Goal: Task Accomplishment & Management: Complete application form

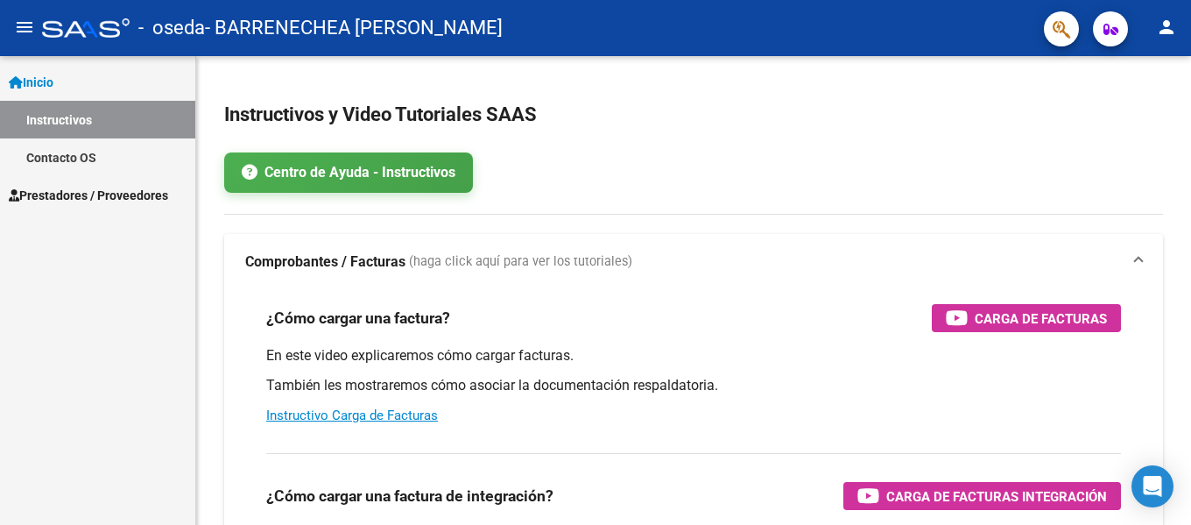
click at [81, 199] on span "Prestadores / Proveedores" at bounding box center [88, 195] width 159 height 19
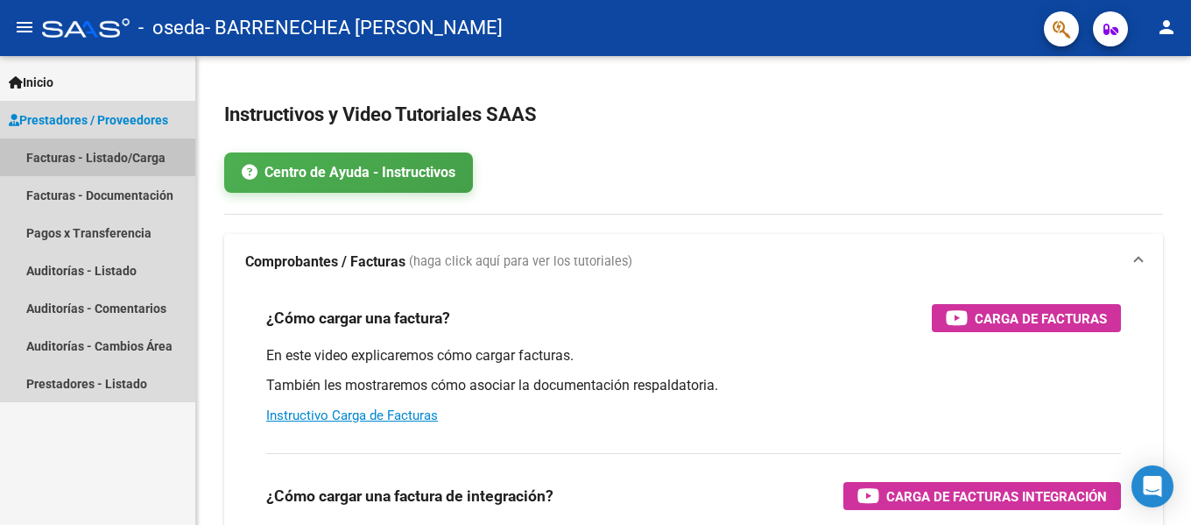
click at [125, 153] on link "Facturas - Listado/Carga" at bounding box center [97, 157] width 195 height 38
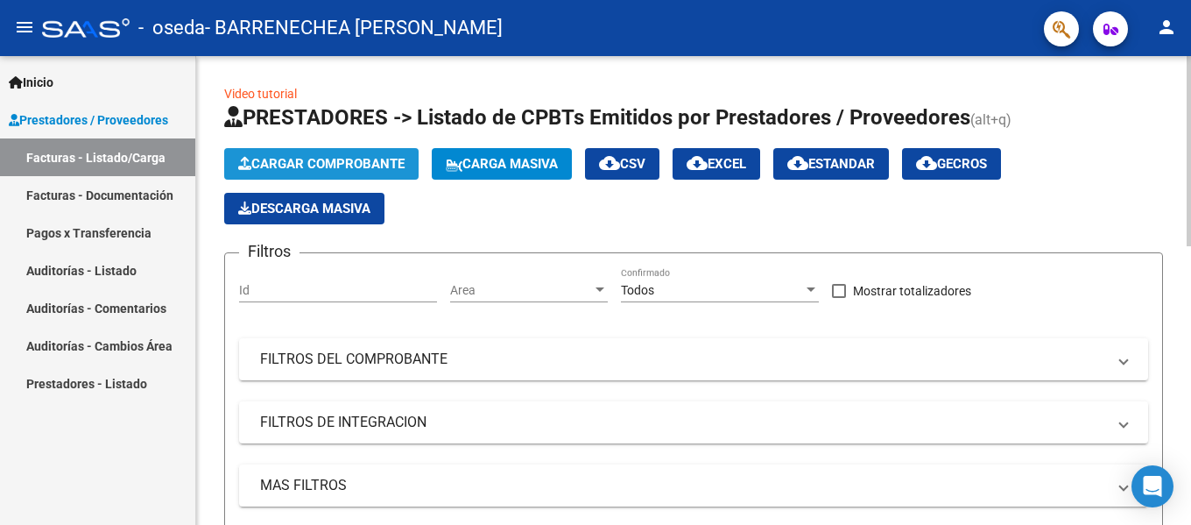
click at [294, 159] on span "Cargar Comprobante" at bounding box center [321, 164] width 166 height 16
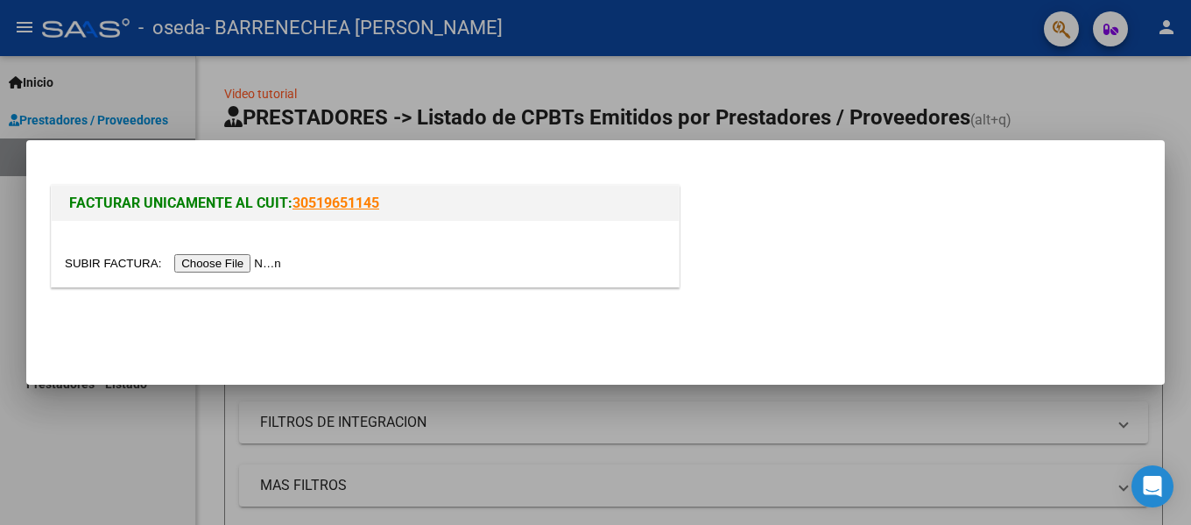
click at [222, 265] on input "file" at bounding box center [176, 263] width 222 height 18
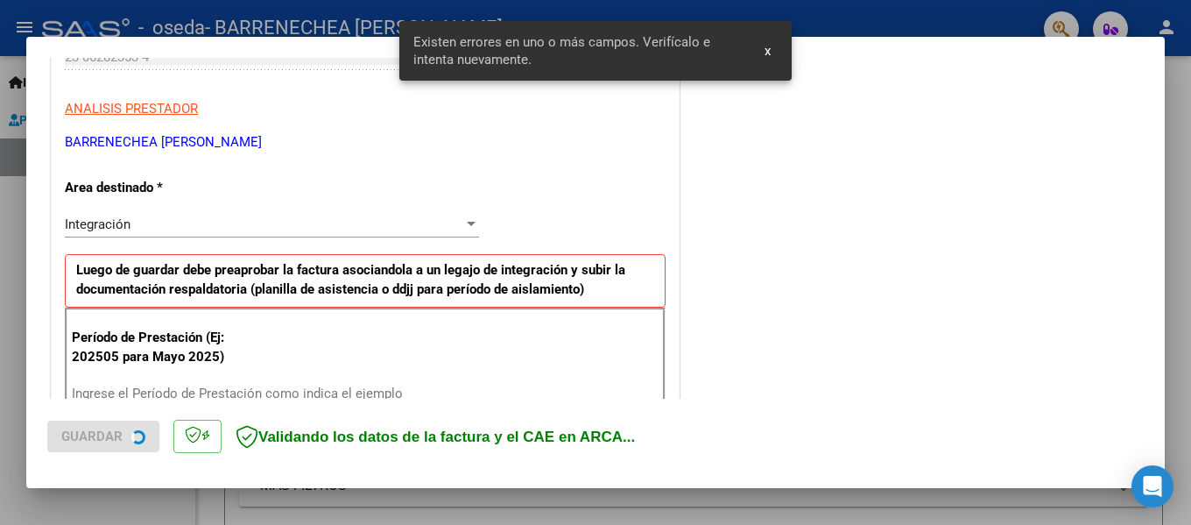
scroll to position [406, 0]
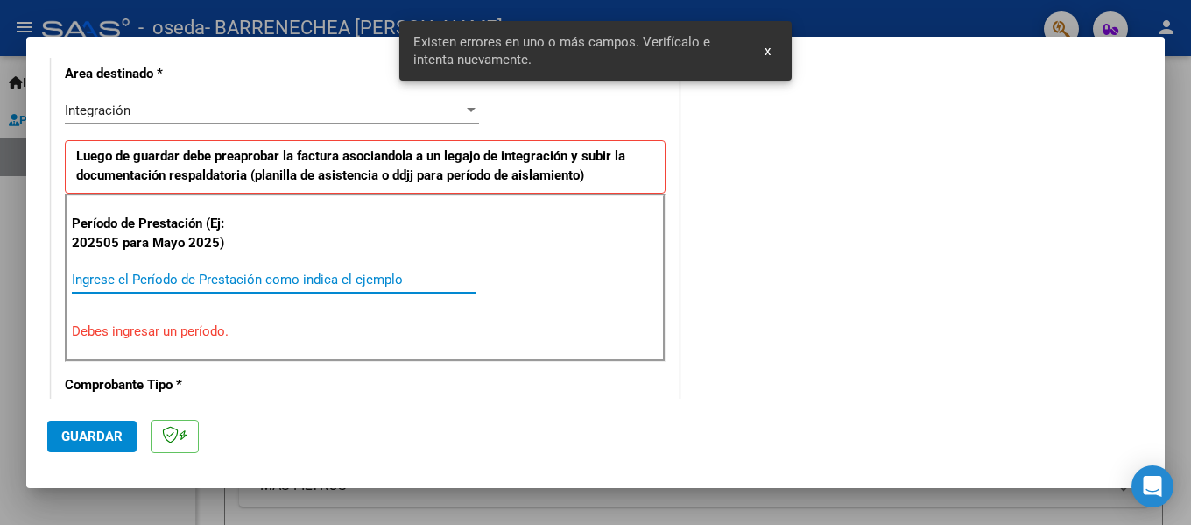
click at [192, 279] on input "Ingrese el Período de Prestación como indica el ejemplo" at bounding box center [274, 280] width 405 height 16
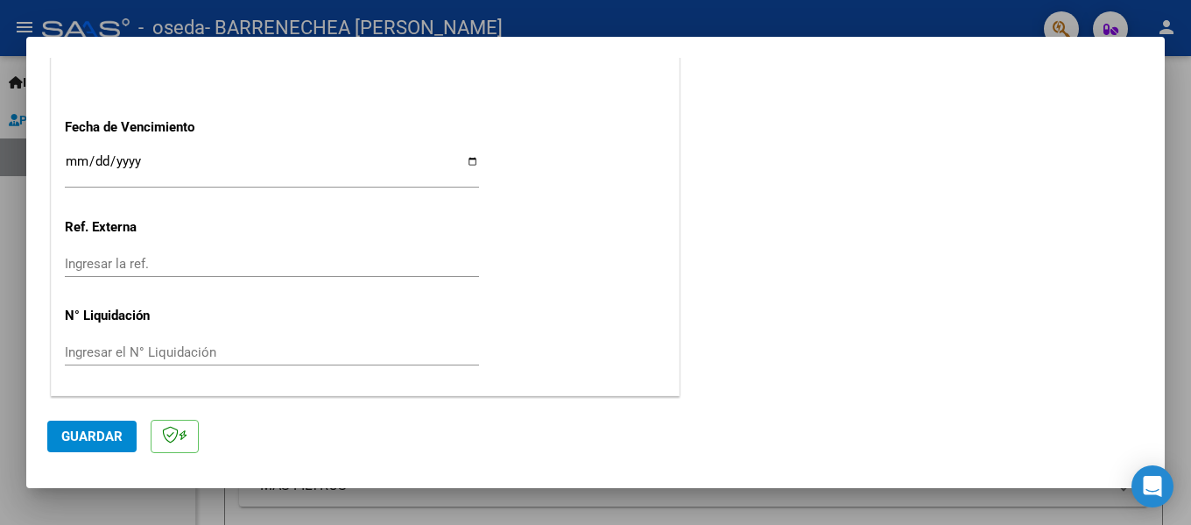
scroll to position [1201, 0]
type input "202509"
click at [466, 160] on input "Ingresar la fecha" at bounding box center [272, 167] width 414 height 28
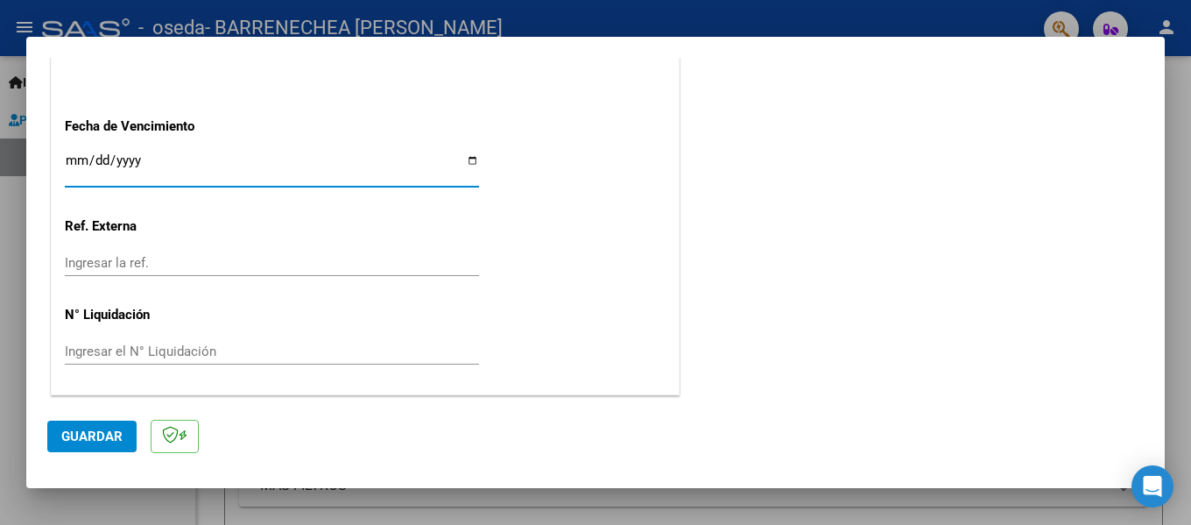
drag, startPoint x: 471, startPoint y: 157, endPoint x: 421, endPoint y: 170, distance: 51.6
click at [470, 157] on input "[DATE]" at bounding box center [272, 167] width 414 height 28
type input "[DATE]"
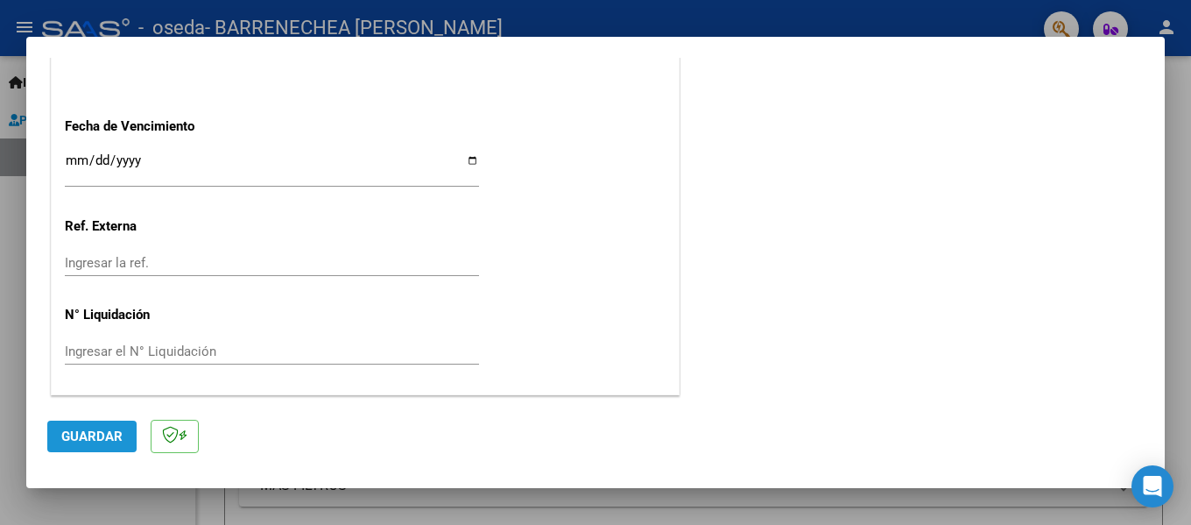
click at [95, 437] on span "Guardar" at bounding box center [91, 436] width 61 height 16
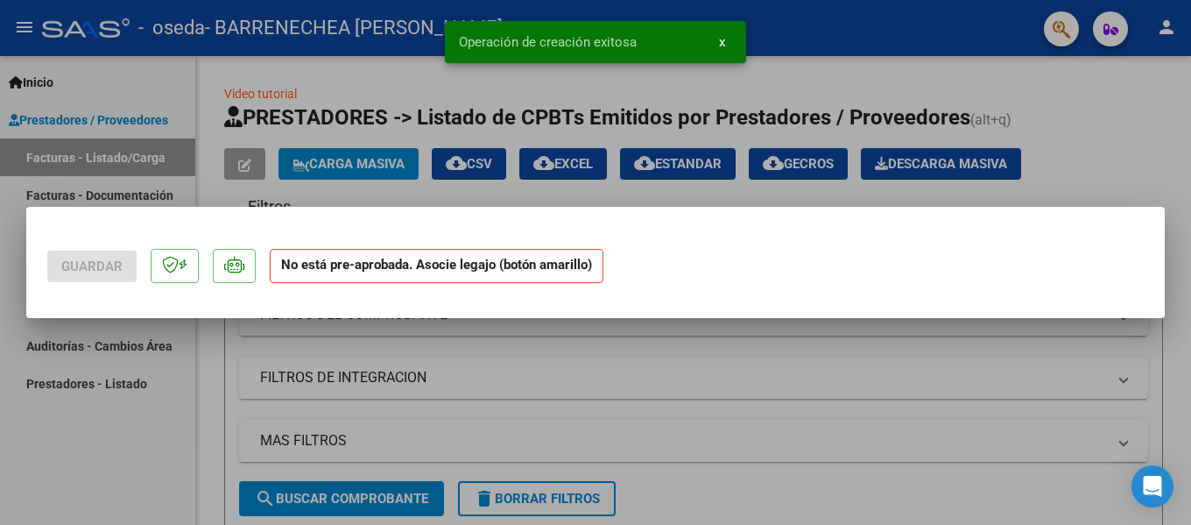
scroll to position [0, 0]
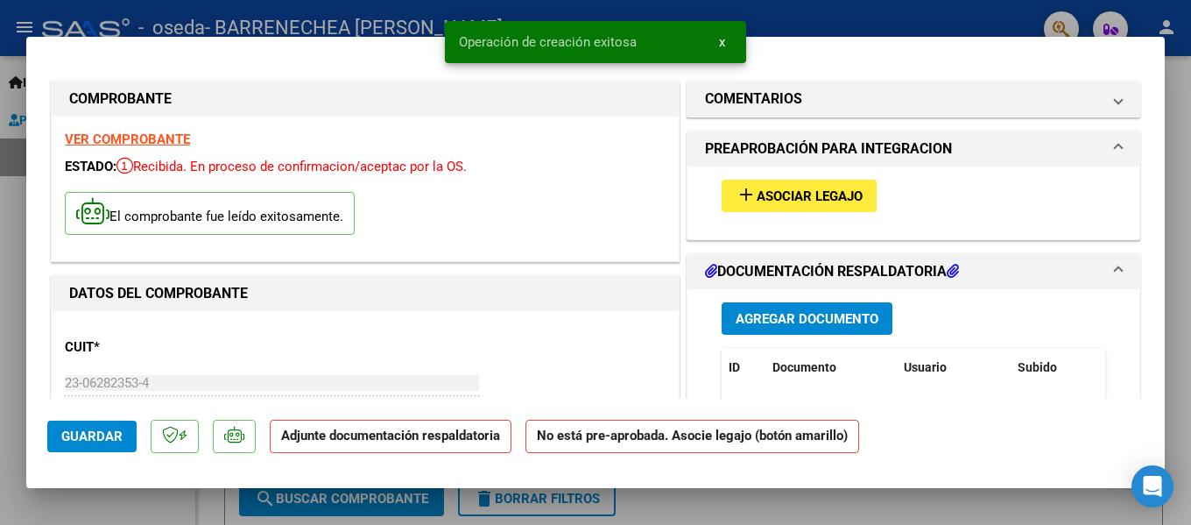
click at [795, 190] on span "Asociar Legajo" at bounding box center [810, 196] width 106 height 16
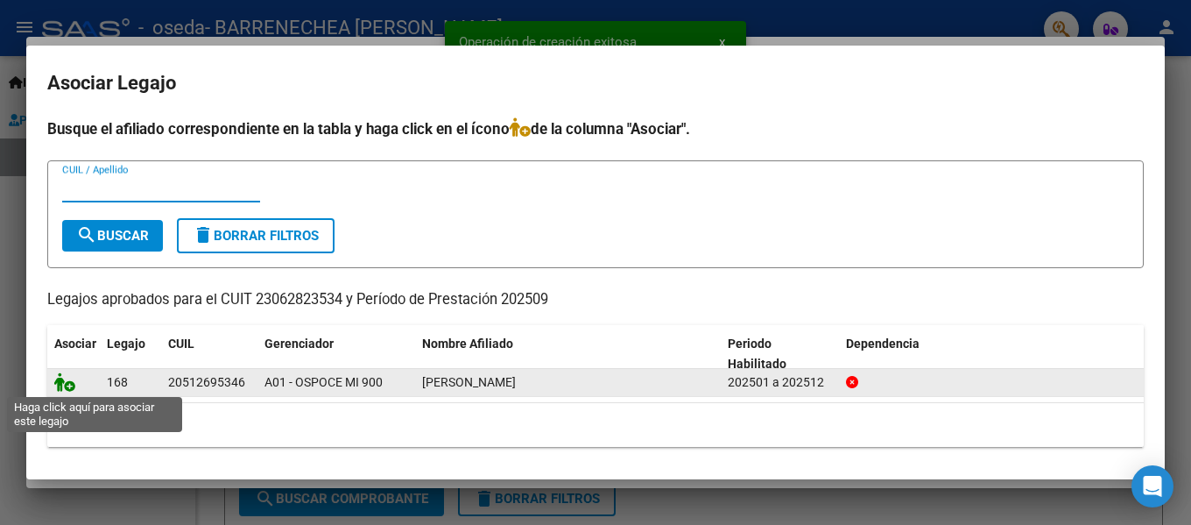
click at [68, 384] on icon at bounding box center [64, 381] width 21 height 19
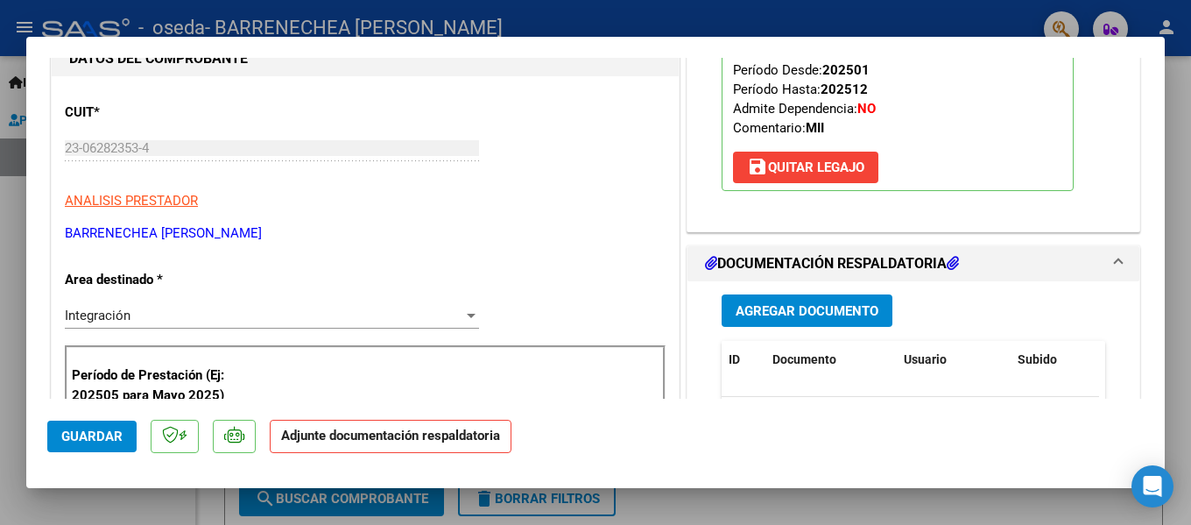
scroll to position [263, 0]
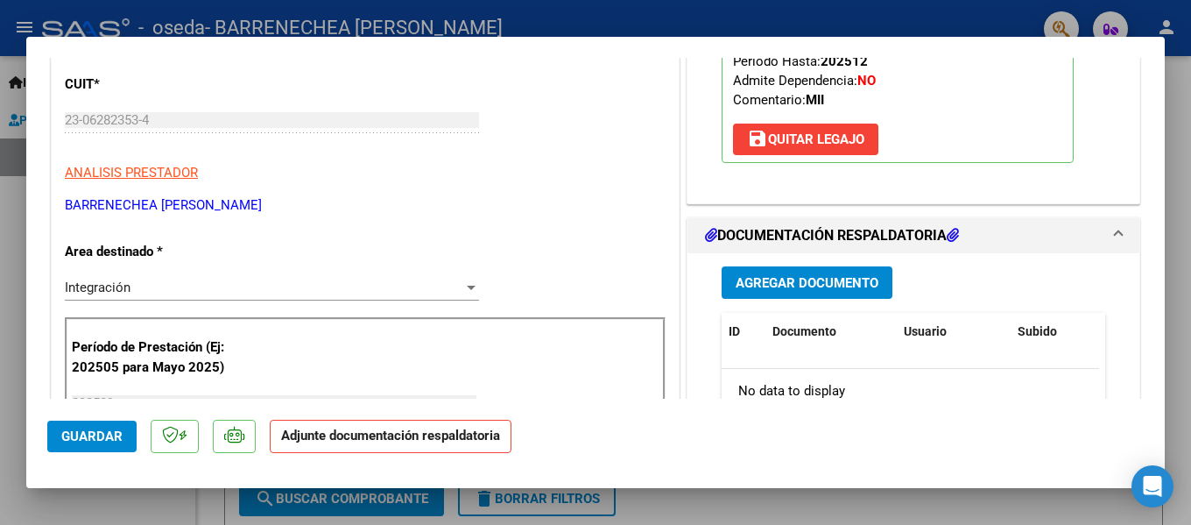
click at [813, 280] on span "Agregar Documento" at bounding box center [807, 283] width 143 height 16
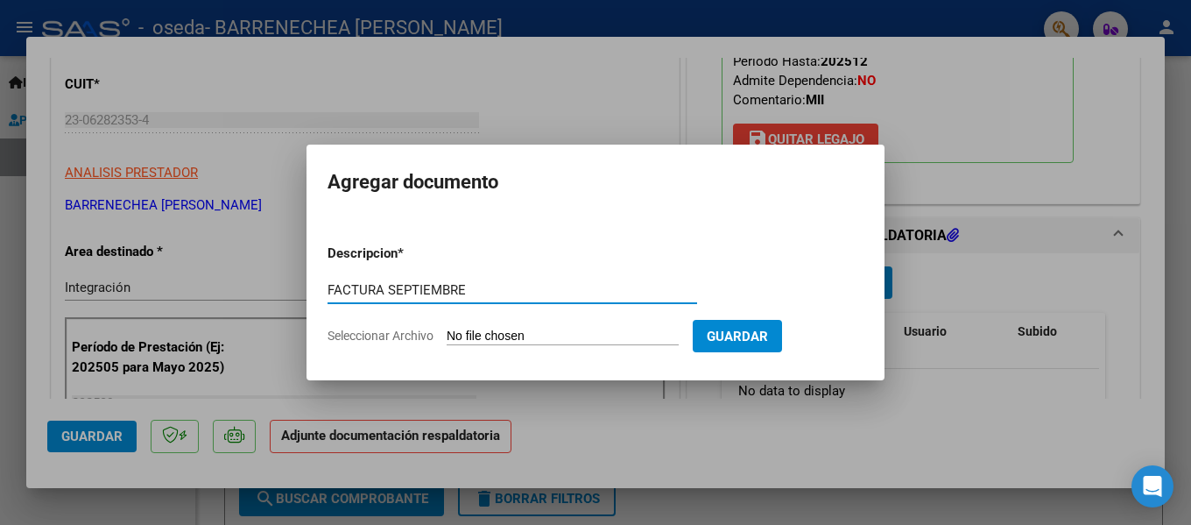
type input "FACTURA SEPTIEMBRE"
click at [482, 329] on input "Seleccionar Archivo" at bounding box center [563, 337] width 232 height 17
type input "C:\fakepath\[PERSON_NAME] - SEPTIEMBRE - 23062823534_001_00003_00004151.pdf"
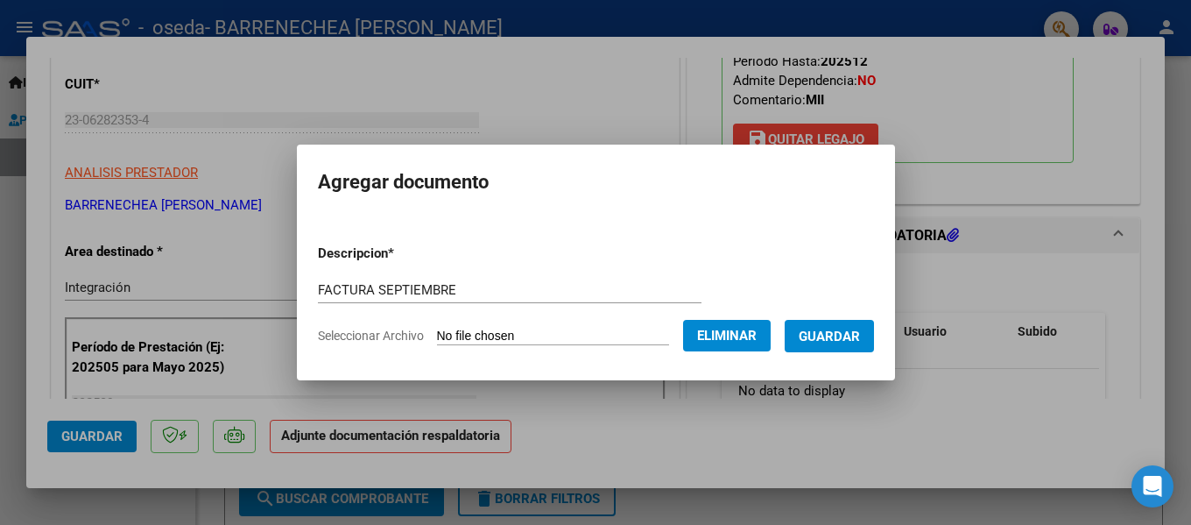
click at [837, 339] on span "Guardar" at bounding box center [829, 337] width 61 height 16
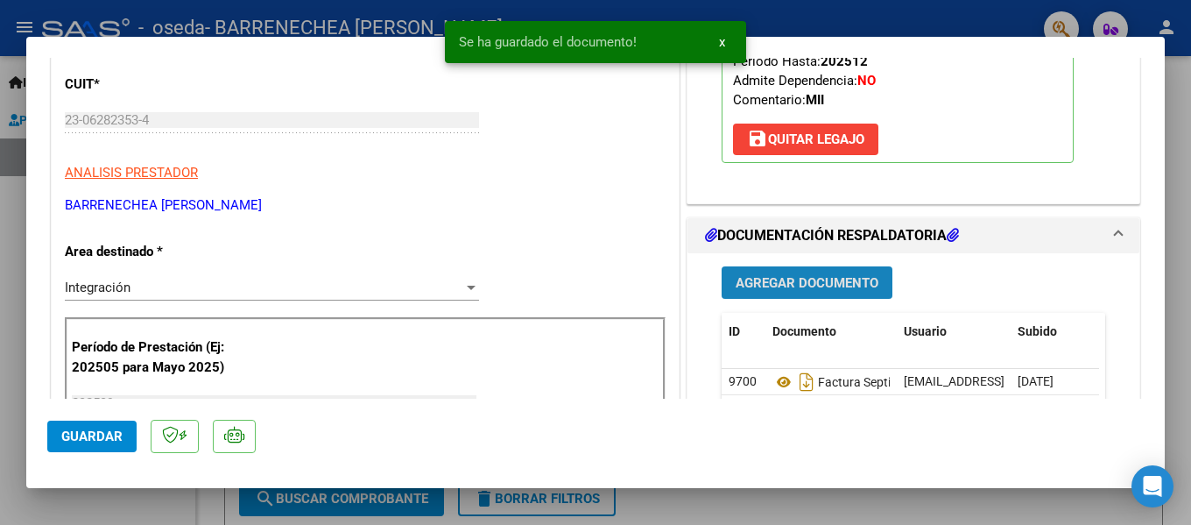
click at [778, 284] on span "Agregar Documento" at bounding box center [807, 283] width 143 height 16
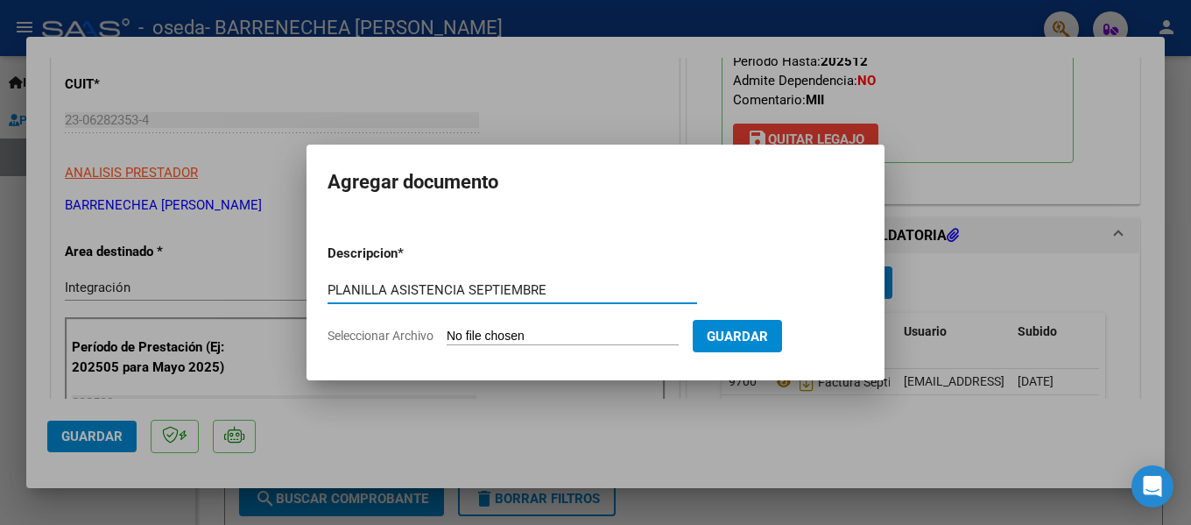
type input "PLANILLA ASISTENCIA SEPTIEMBRE"
click at [545, 340] on input "Seleccionar Archivo" at bounding box center [563, 337] width 232 height 17
type input "C:\fakepath\[PERSON_NAME].pdf"
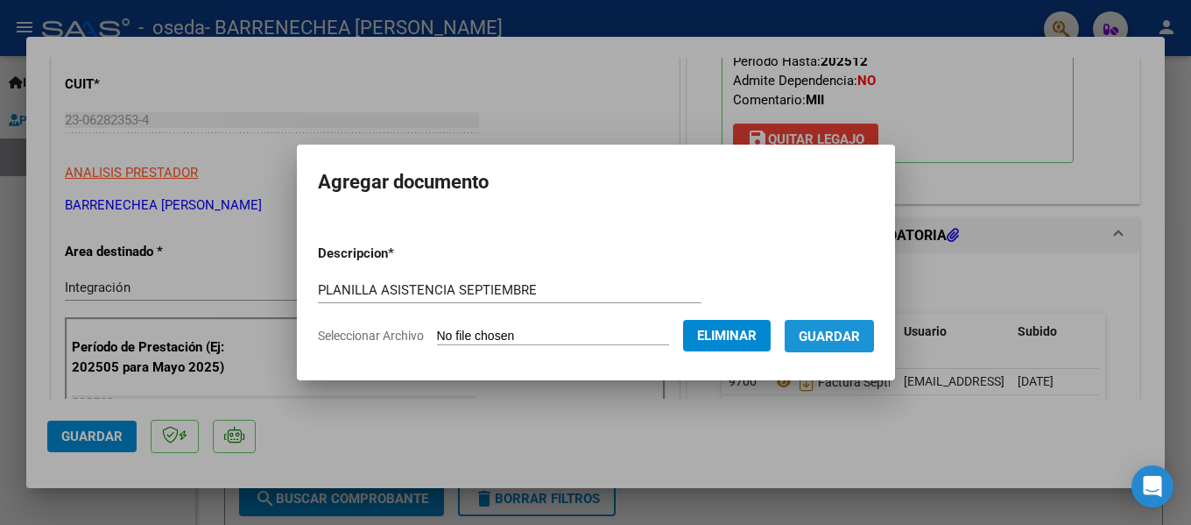
click at [856, 342] on span "Guardar" at bounding box center [829, 337] width 61 height 16
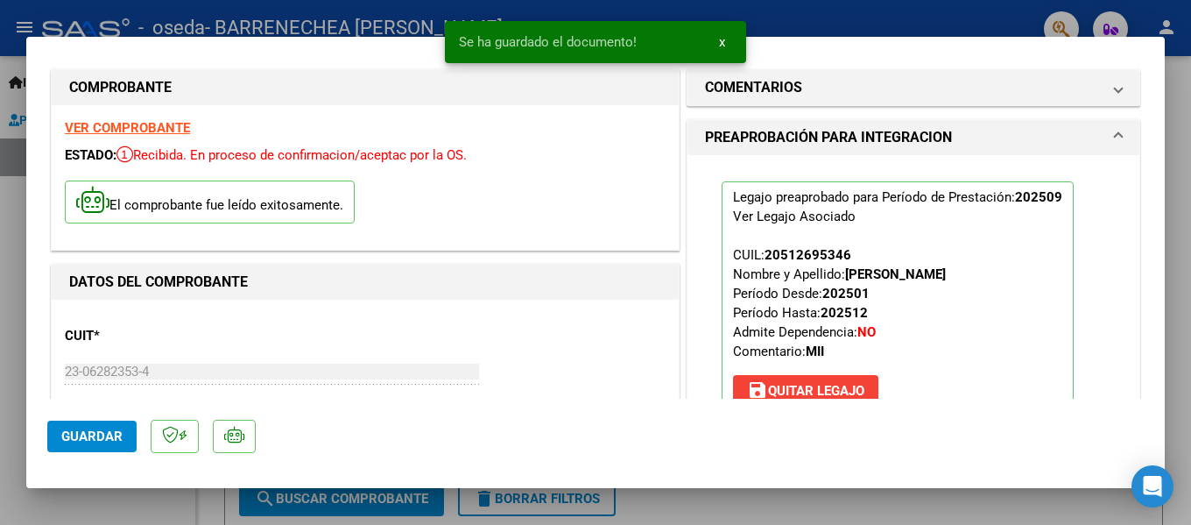
scroll to position [0, 0]
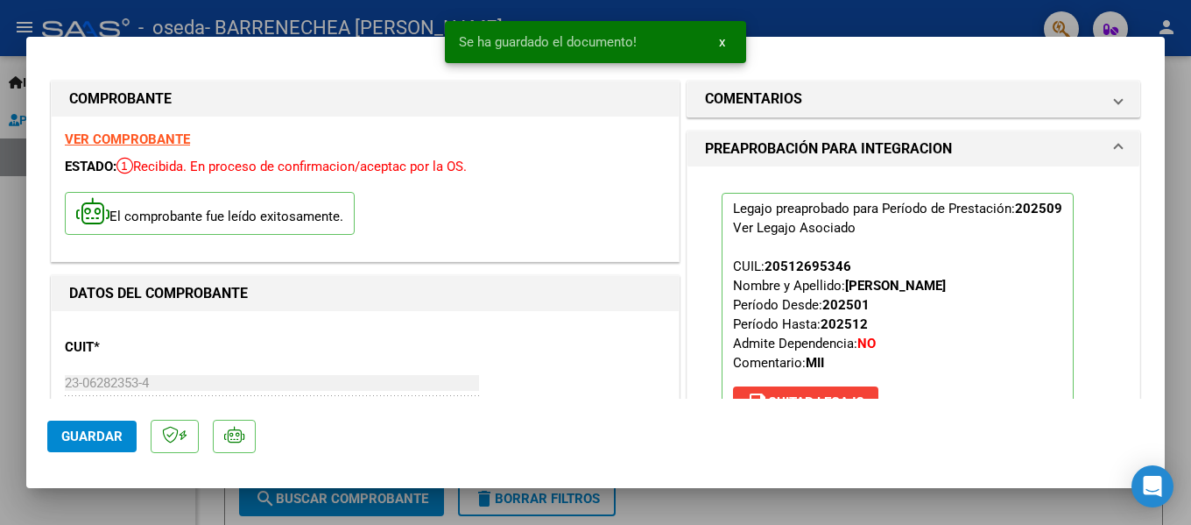
click at [122, 432] on button "Guardar" at bounding box center [91, 436] width 89 height 32
drag, startPoint x: 719, startPoint y: 40, endPoint x: 760, endPoint y: 50, distance: 42.3
click at [738, 44] on button "x" at bounding box center [722, 42] width 34 height 32
